Goal: Information Seeking & Learning: Learn about a topic

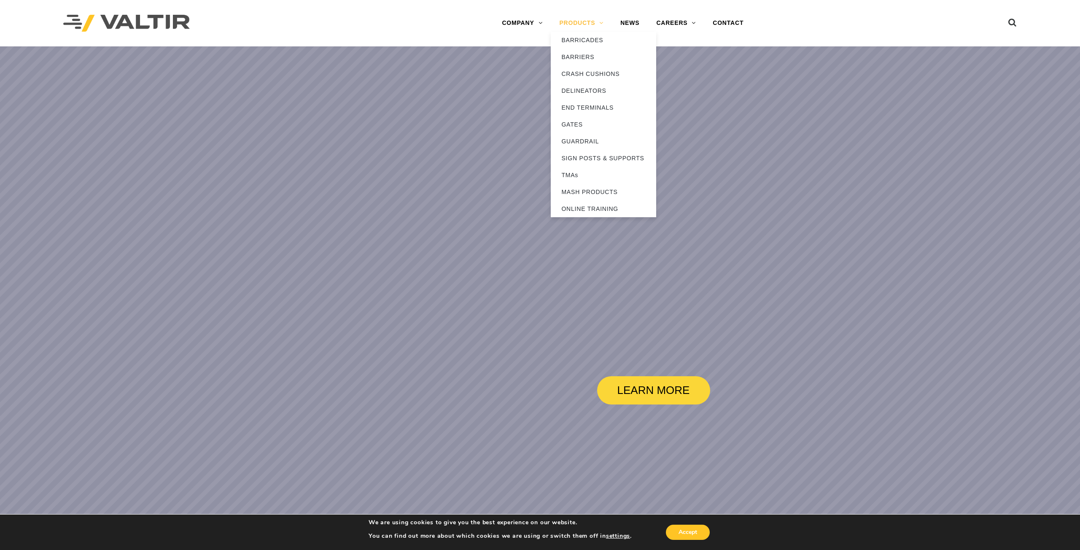
click at [568, 25] on link "PRODUCTS" at bounding box center [581, 23] width 61 height 17
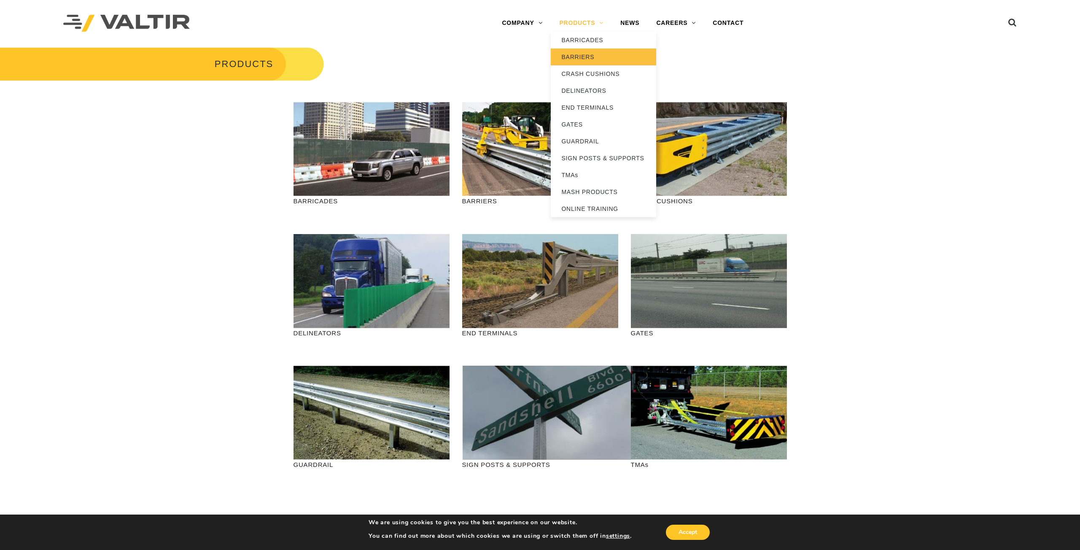
click at [580, 52] on link "BARRIERS" at bounding box center [603, 57] width 105 height 17
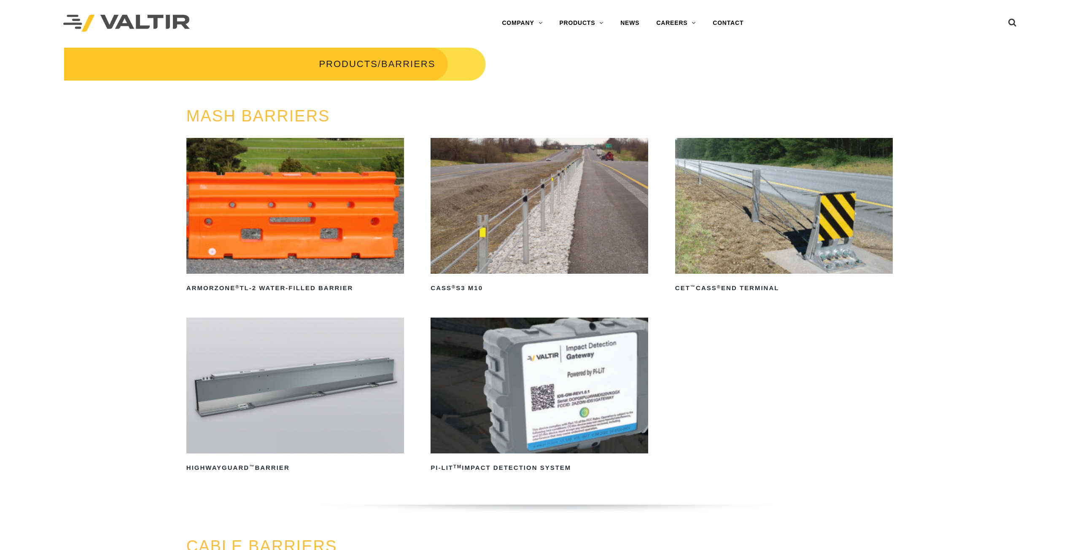
click at [585, 199] on img at bounding box center [540, 206] width 218 height 136
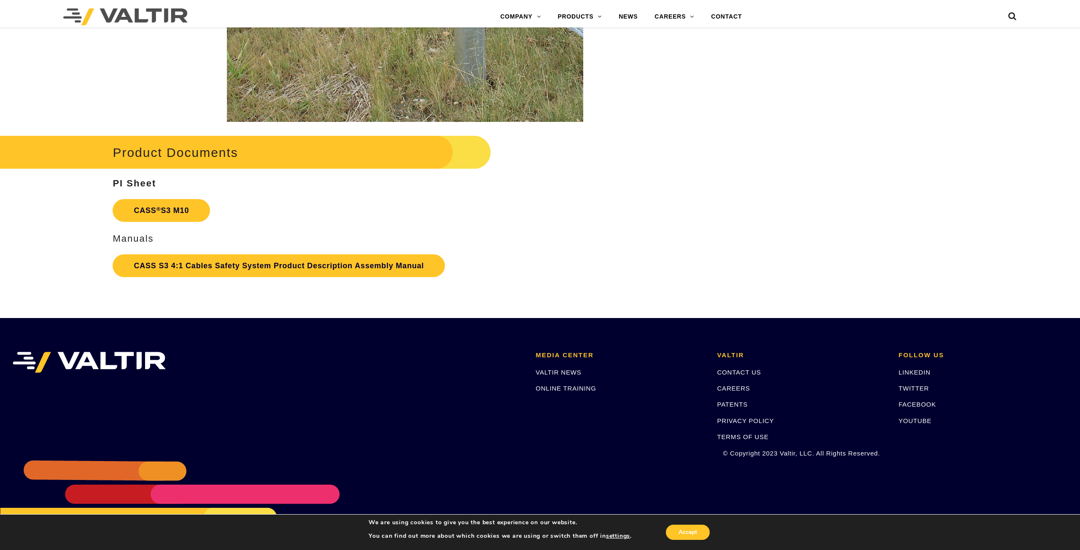
scroll to position [1900, 0]
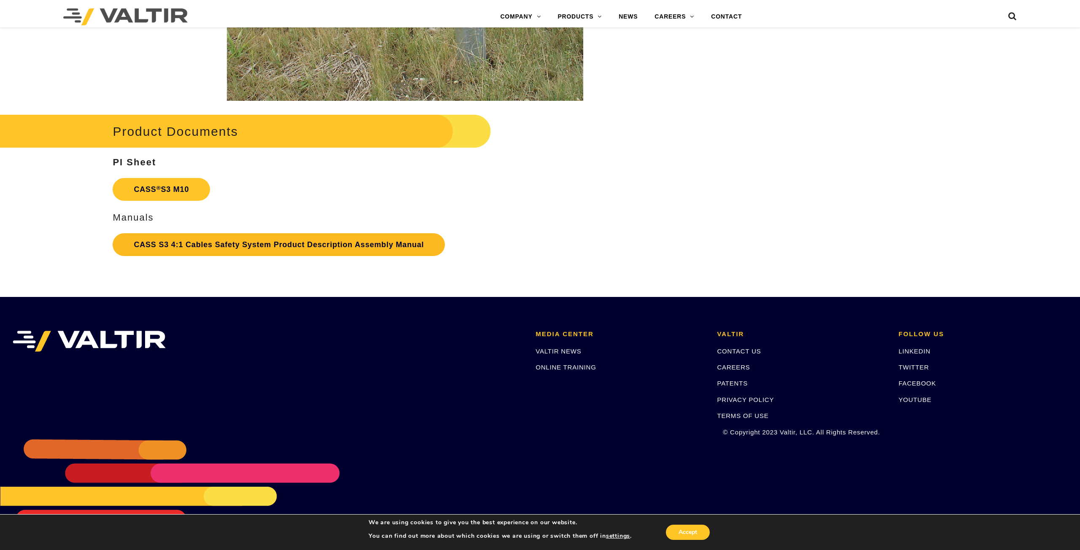
click at [356, 245] on link "CASS S3 4:1 Cables Safety System Product Description Assembly Manual" at bounding box center [279, 244] width 332 height 23
click at [211, 125] on h2 "Product Documents" at bounding box center [221, 131] width 540 height 39
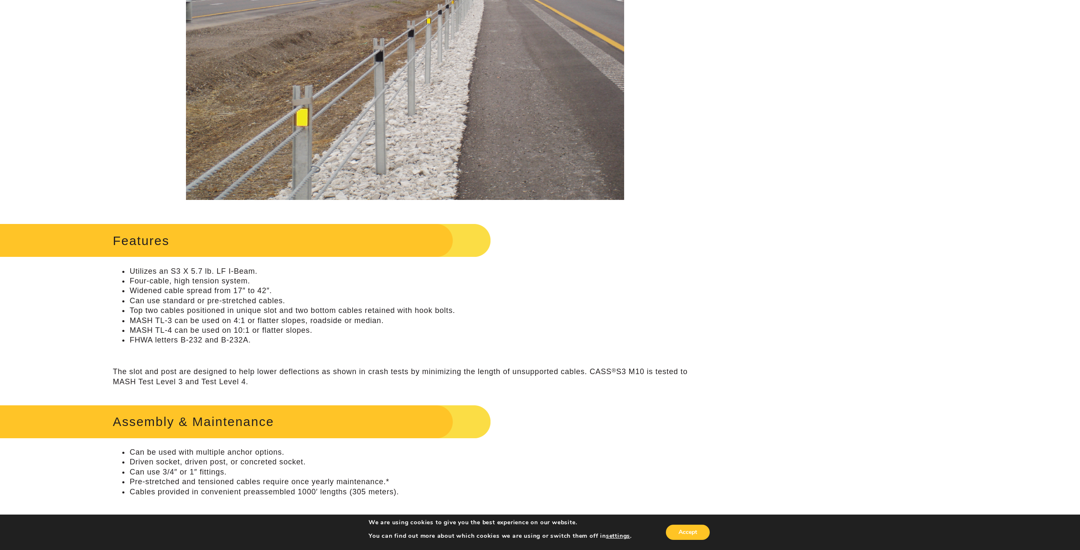
scroll to position [338, 0]
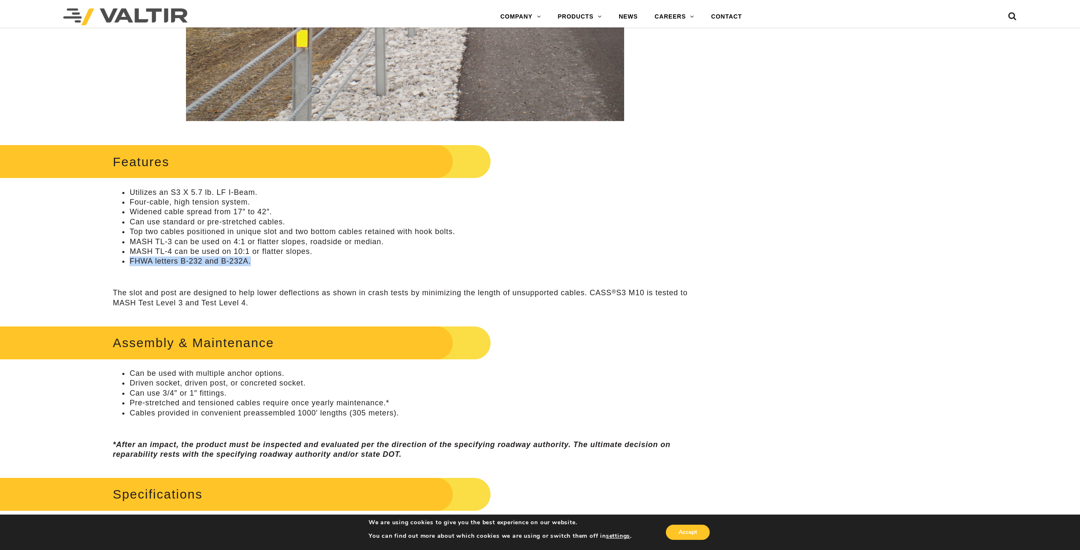
drag, startPoint x: 256, startPoint y: 261, endPoint x: 129, endPoint y: 260, distance: 127.0
click at [129, 260] on ul "Utilizes an S3 X 5.7 lb. LF I-Beam. Four-cable, high tension system. Widened ca…" at bounding box center [405, 227] width 585 height 79
